Goal: Information Seeking & Learning: Learn about a topic

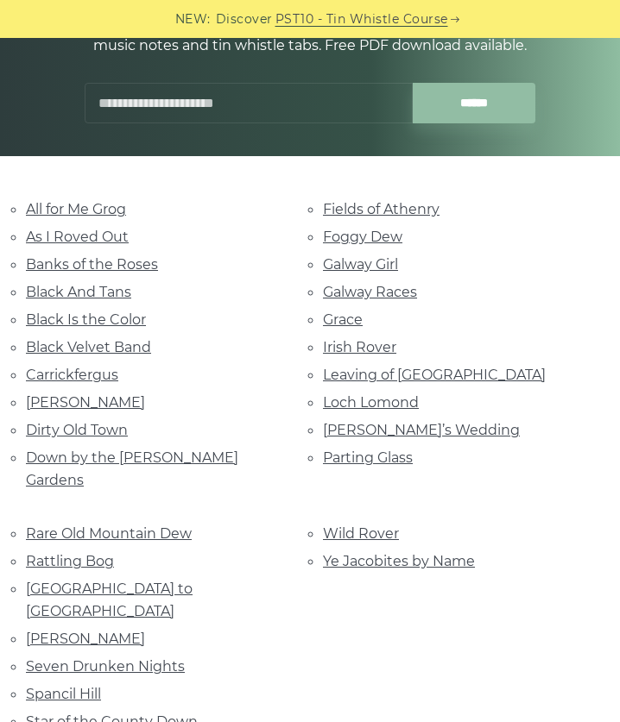
scroll to position [297, 0]
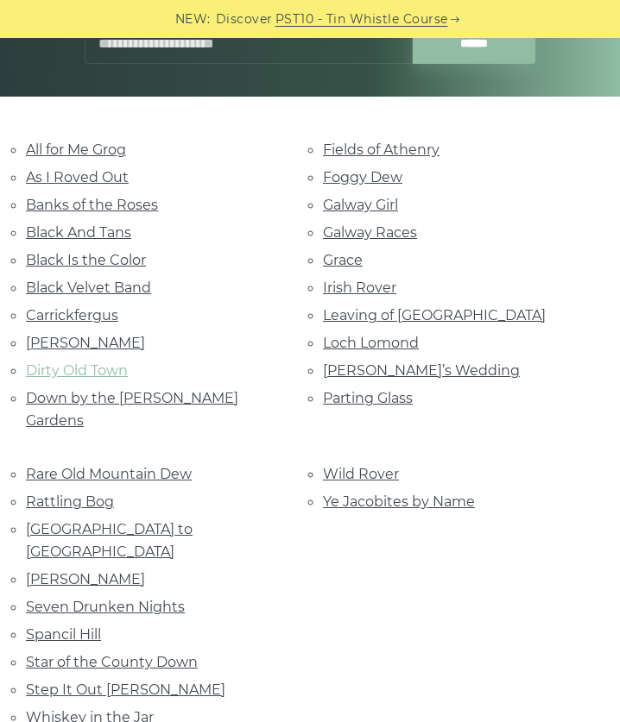
click at [112, 362] on link "Dirty Old Town" at bounding box center [77, 370] width 102 height 16
click at [115, 226] on link "Black And Tans" at bounding box center [78, 232] width 105 height 16
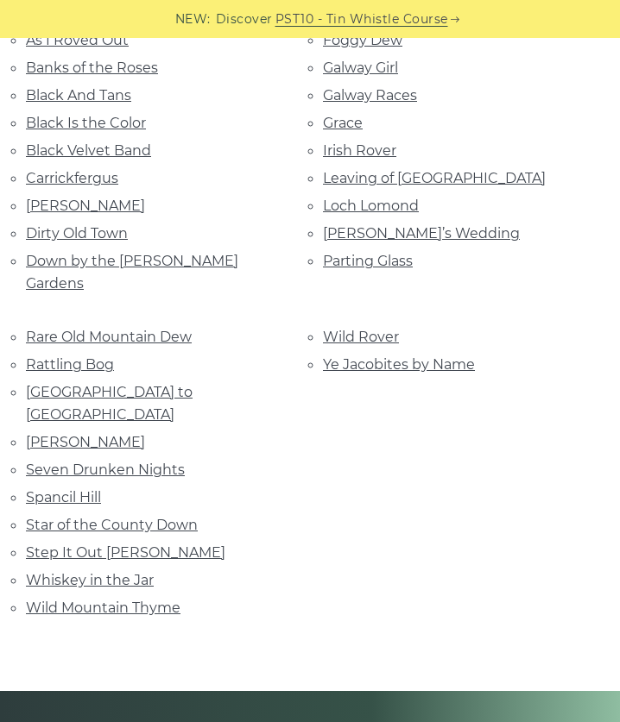
scroll to position [433, 0]
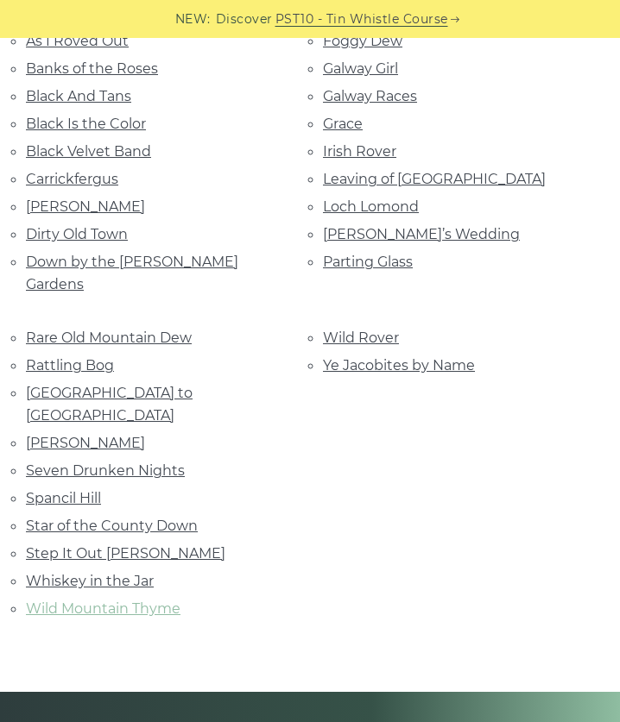
click at [85, 601] on link "Wild Mountain Thyme" at bounding box center [103, 609] width 154 height 16
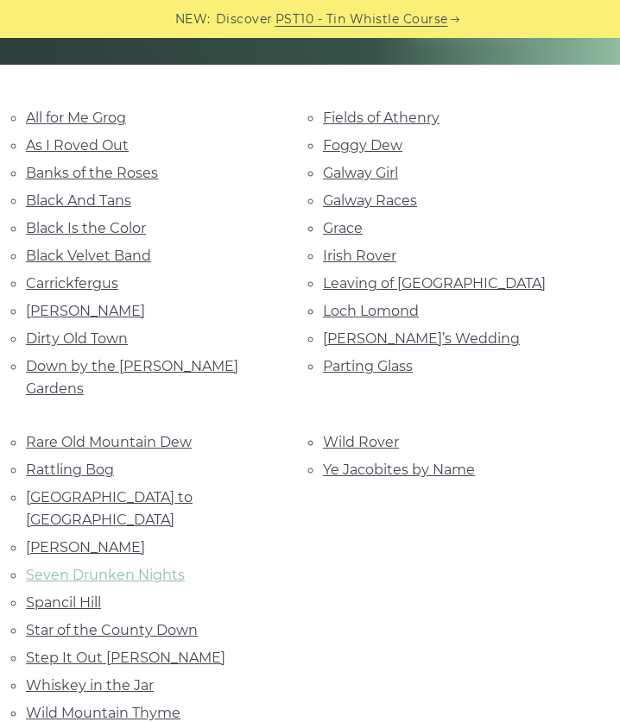
scroll to position [317, 0]
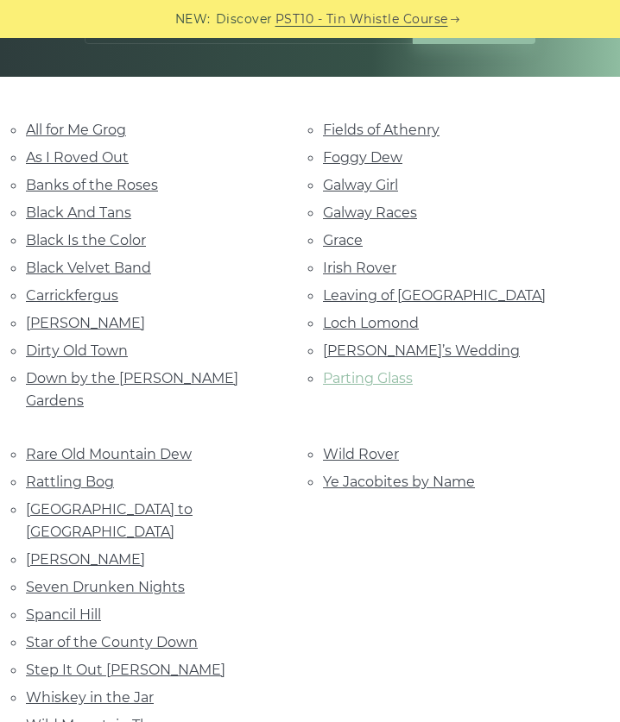
click at [355, 370] on link "Parting Glass" at bounding box center [368, 378] width 90 height 16
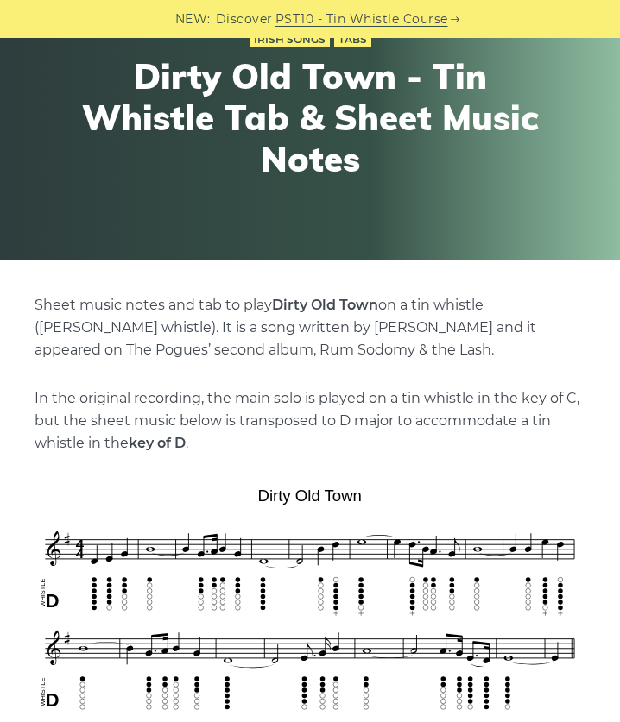
scroll to position [180, 0]
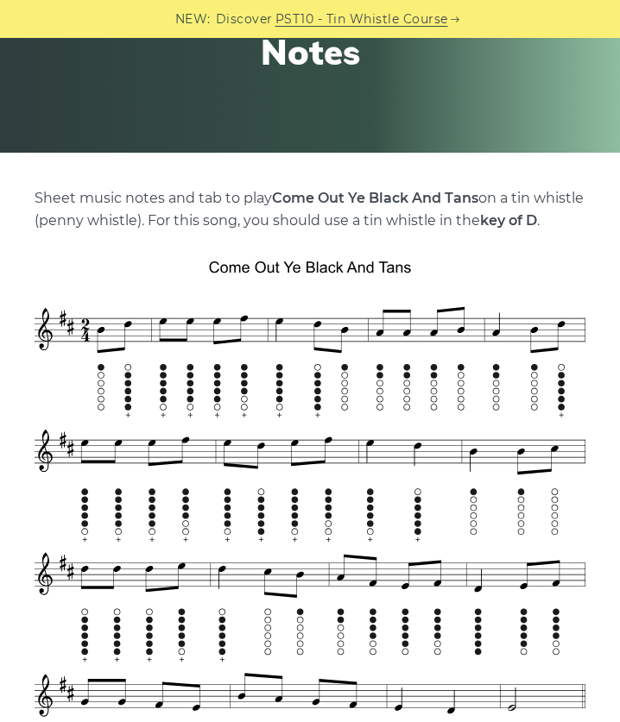
scroll to position [312, 0]
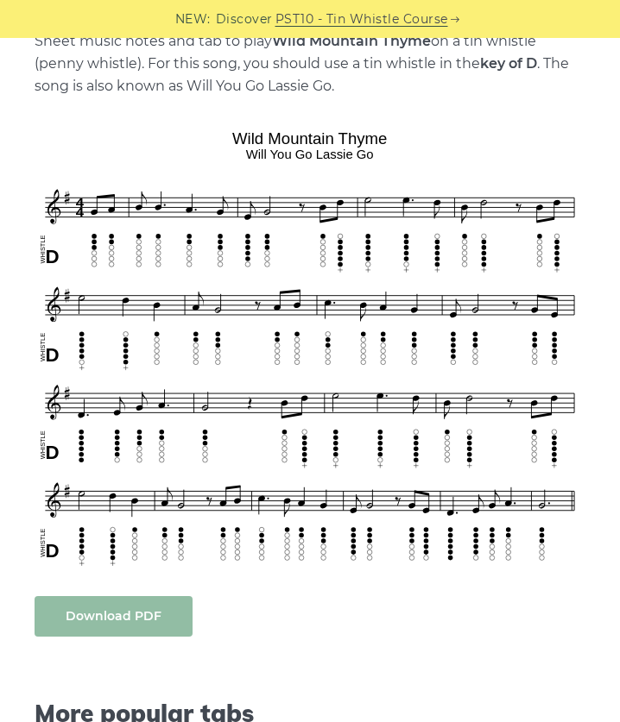
scroll to position [398, 0]
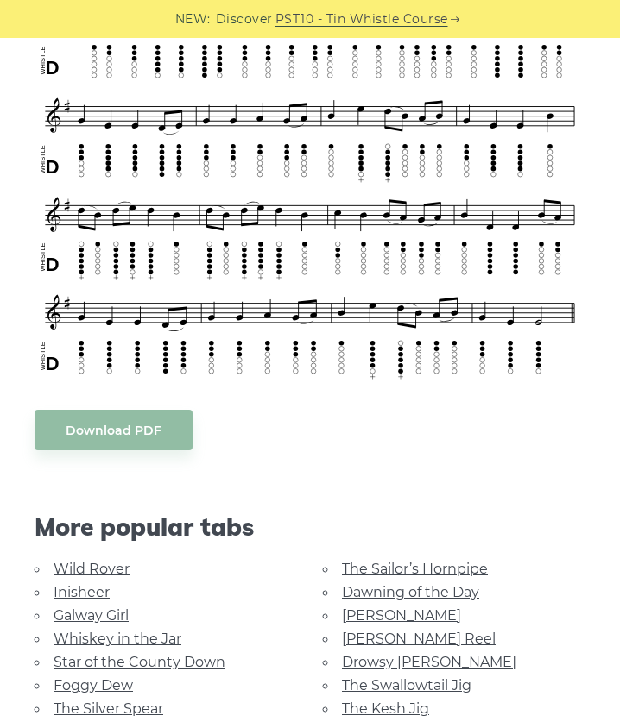
scroll to position [551, 0]
